Goal: Find specific page/section: Find specific page/section

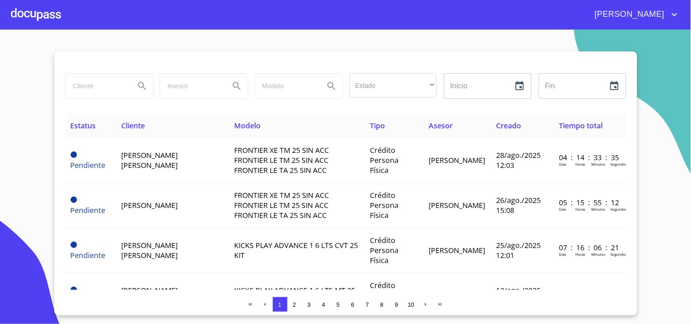
click at [106, 93] on input "search" at bounding box center [97, 86] width 62 height 25
type input "[PERSON_NAME]"
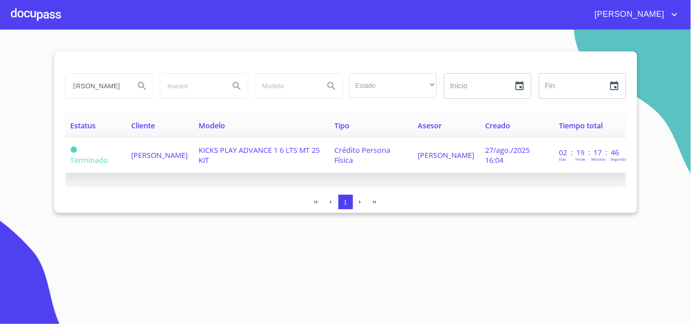
scroll to position [0, 0]
click at [154, 154] on span "[PERSON_NAME]" at bounding box center [159, 155] width 57 height 10
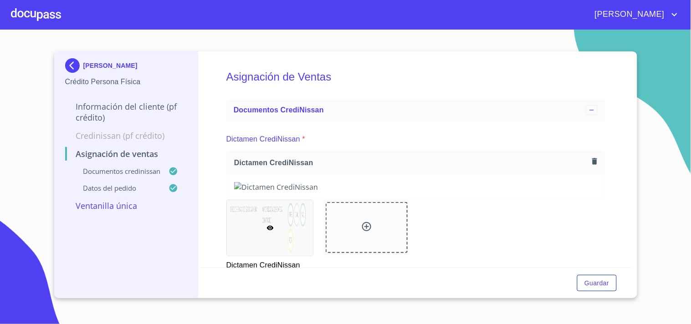
click at [39, 14] on div at bounding box center [36, 14] width 50 height 29
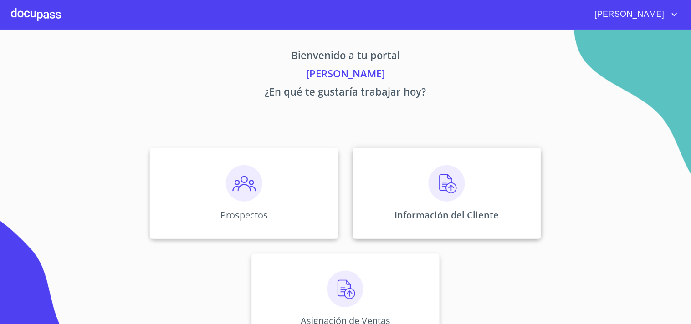
click at [425, 173] on div "Información del Cliente" at bounding box center [447, 193] width 188 height 91
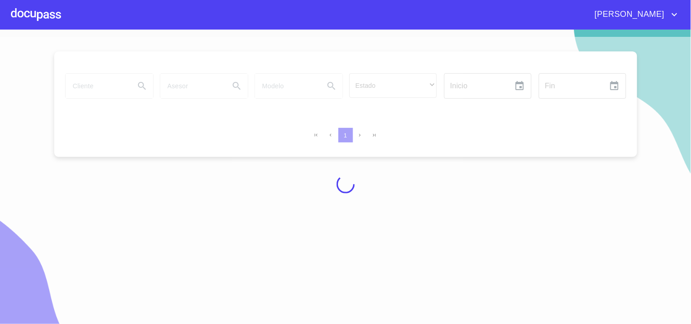
click at [113, 82] on div at bounding box center [345, 184] width 691 height 295
click at [112, 83] on input "search" at bounding box center [97, 86] width 62 height 25
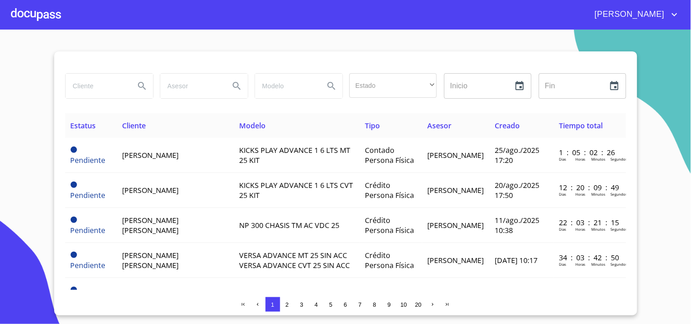
click at [110, 91] on input "search" at bounding box center [97, 86] width 62 height 25
type input "[PERSON_NAME]"
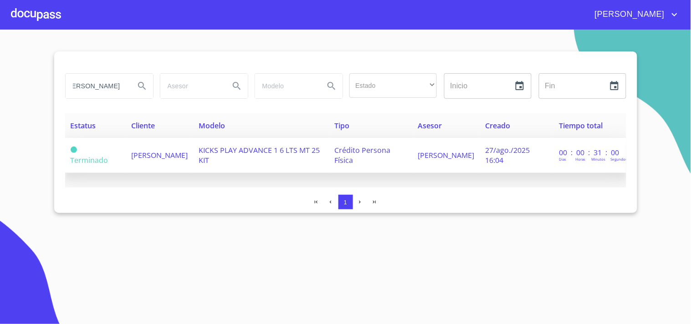
scroll to position [0, 0]
click at [184, 157] on td "[PERSON_NAME]" at bounding box center [159, 155] width 67 height 35
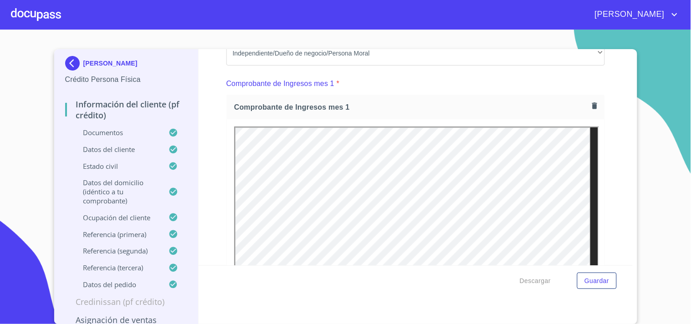
scroll to position [896, 0]
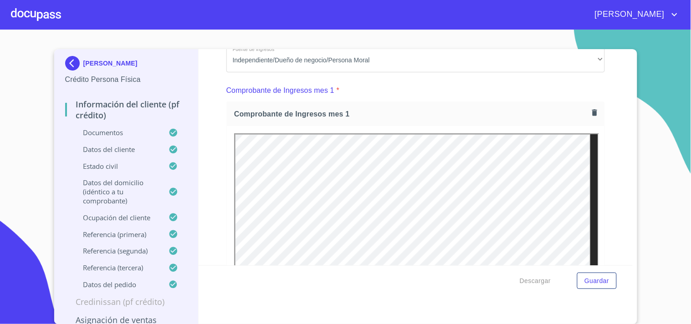
click at [623, 29] on div "[PERSON_NAME]" at bounding box center [345, 14] width 691 height 29
